Goal: Use online tool/utility

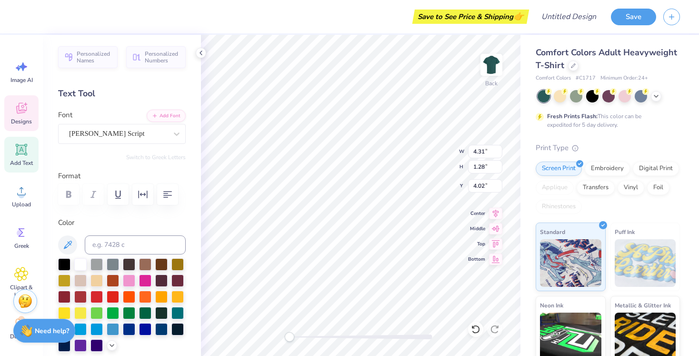
type textarea "S"
type textarea "[PERSON_NAME]"
type input "4.50"
type input "1.26"
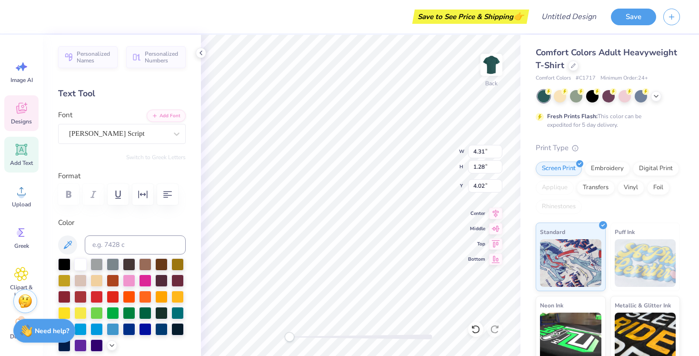
type input "4.76"
type input "6.54"
type input "10.92"
type input "2.36"
type input "6.40"
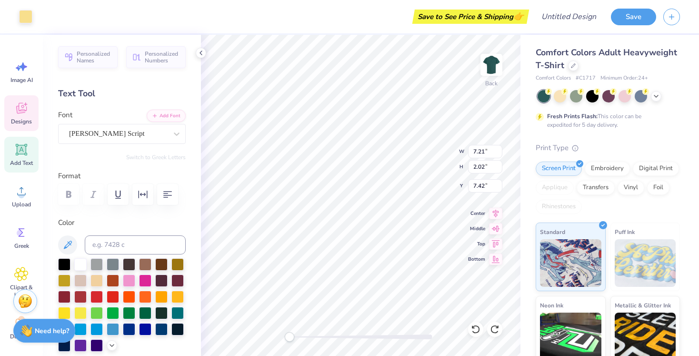
type input "1.27"
type input "0.50"
type input "6.54"
type input "5.48"
type input "1.12"
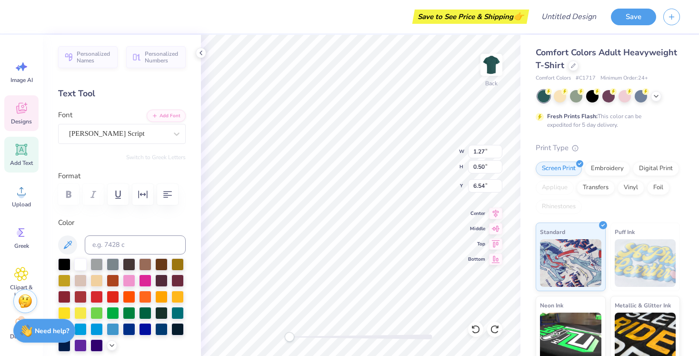
type input "6.76"
type input "1.27"
type input "0.50"
type input "6.54"
type input "5.48"
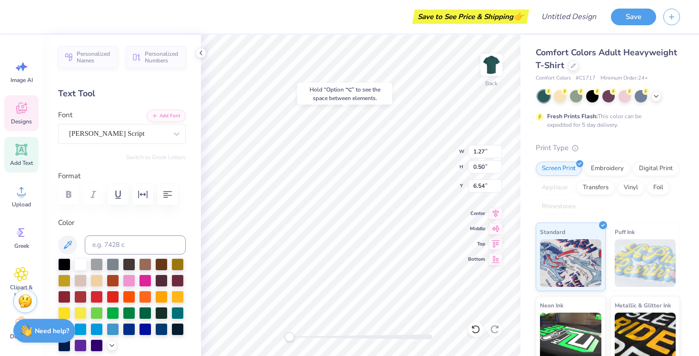
type input "1.12"
type input "6.76"
type input "5.57"
type input "11.27"
type input "3.90"
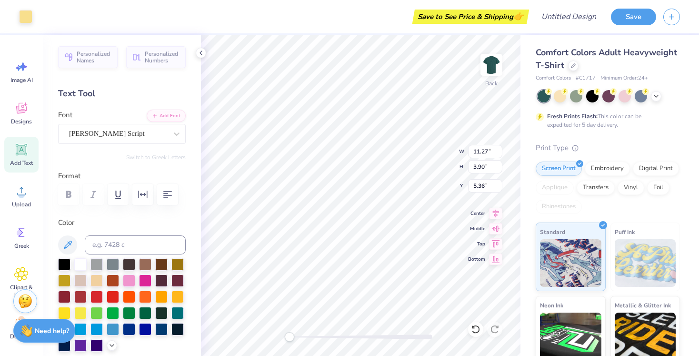
type input "5.41"
type input "1.27"
type input "0.50"
type input "3.79"
type textarea "2024"
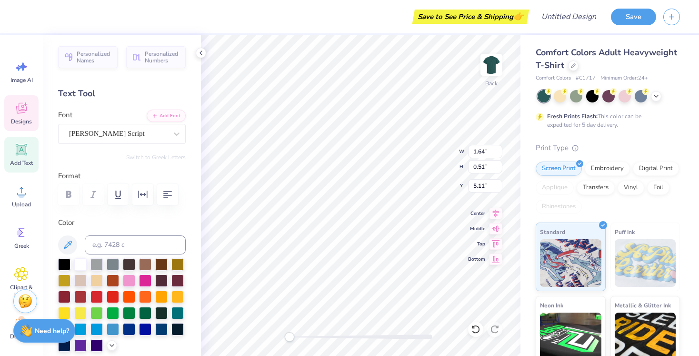
type input "1.64"
type input "0.51"
type input "5.11"
type input "8.24"
type input "1.95"
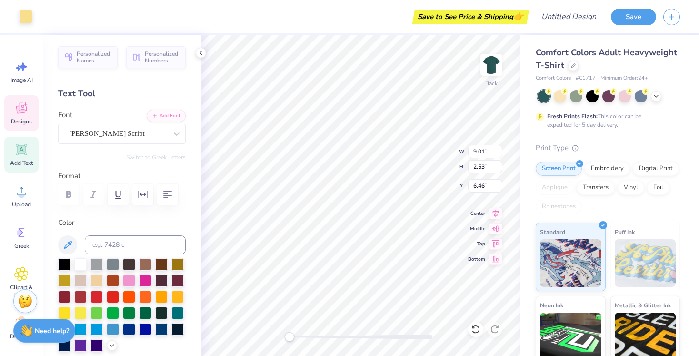
type input "5.54"
